Goal: Navigation & Orientation: Find specific page/section

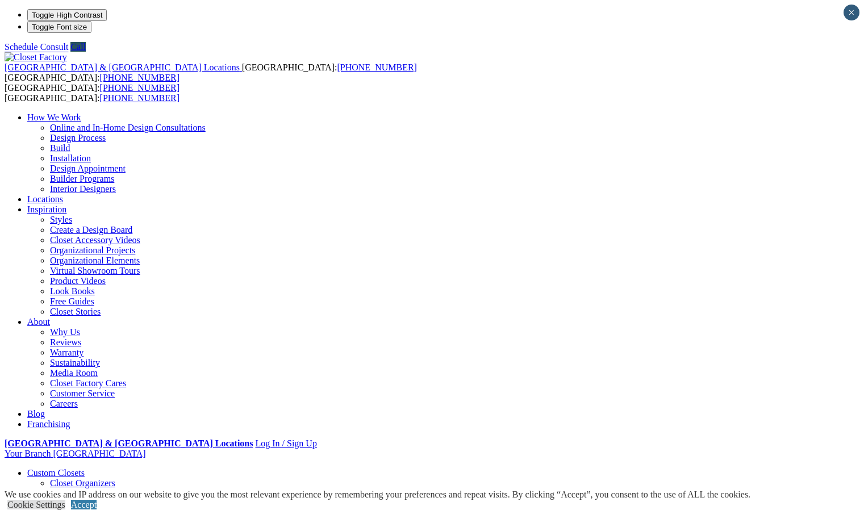
click at [83, 348] on link "Warranty" at bounding box center [67, 353] width 34 height 10
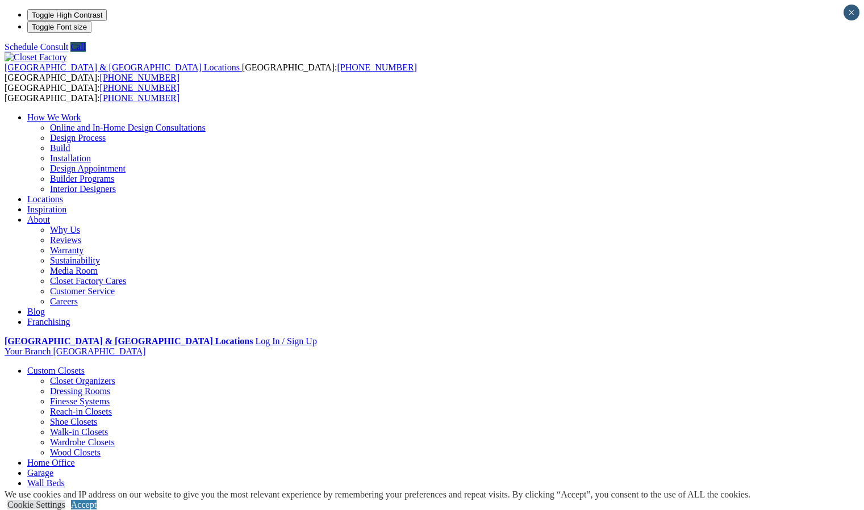
click at [115, 286] on link "Customer Service" at bounding box center [82, 291] width 65 height 10
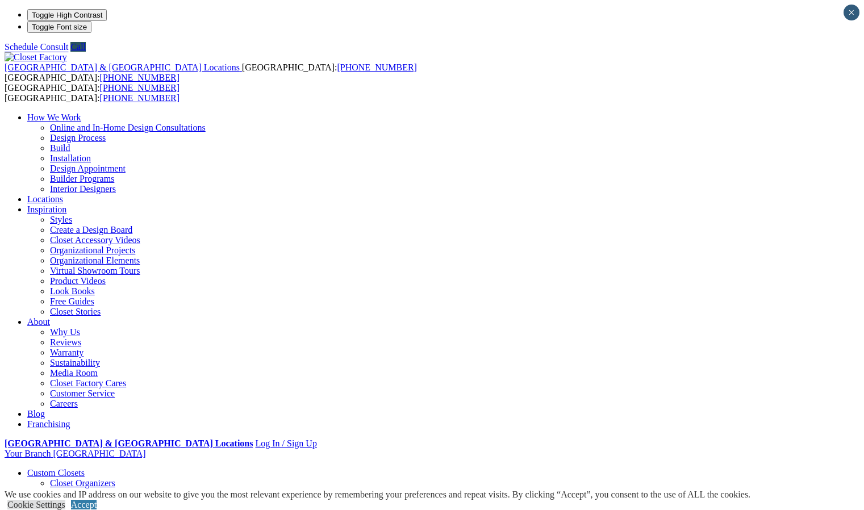
click at [83, 348] on link "Warranty" at bounding box center [67, 353] width 34 height 10
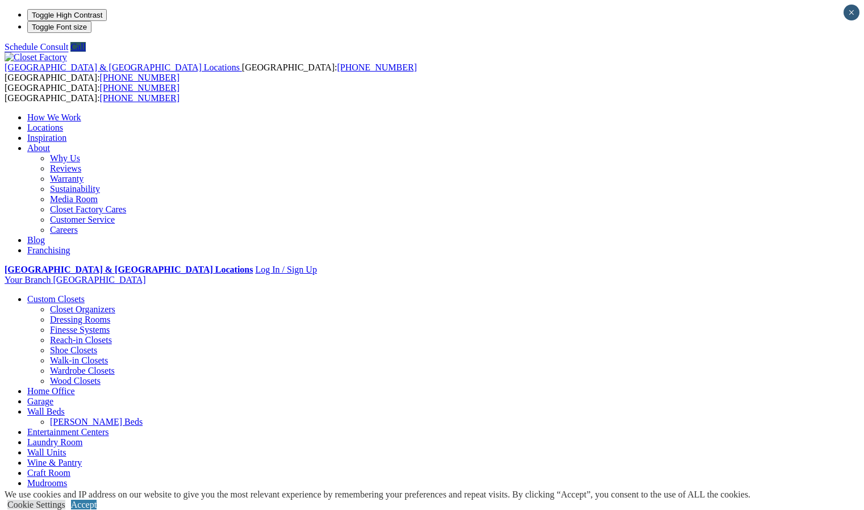
click at [115, 215] on link "Customer Service" at bounding box center [82, 220] width 65 height 10
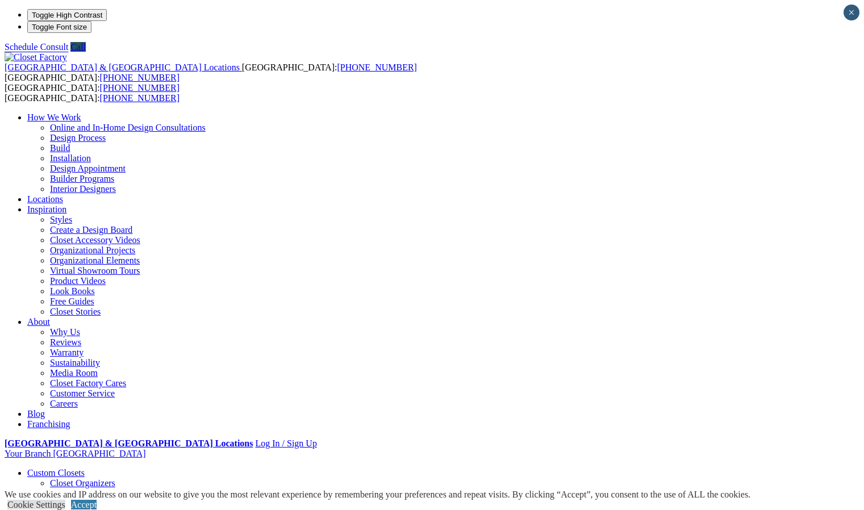
click at [115, 388] on link "Customer Service" at bounding box center [82, 393] width 65 height 10
